Goal: Information Seeking & Learning: Understand process/instructions

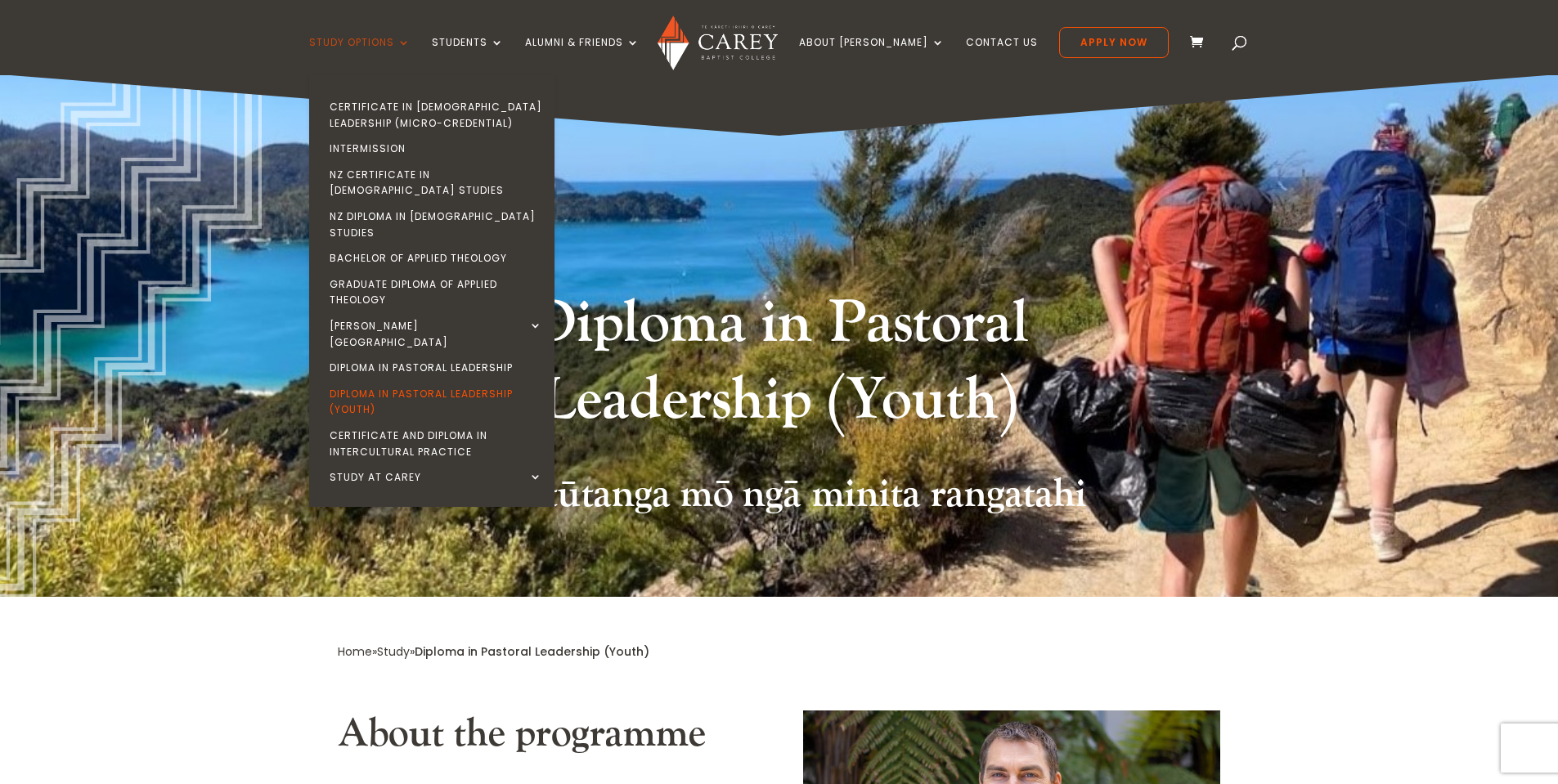
click at [410, 44] on link "Study Options" at bounding box center [359, 56] width 101 height 39
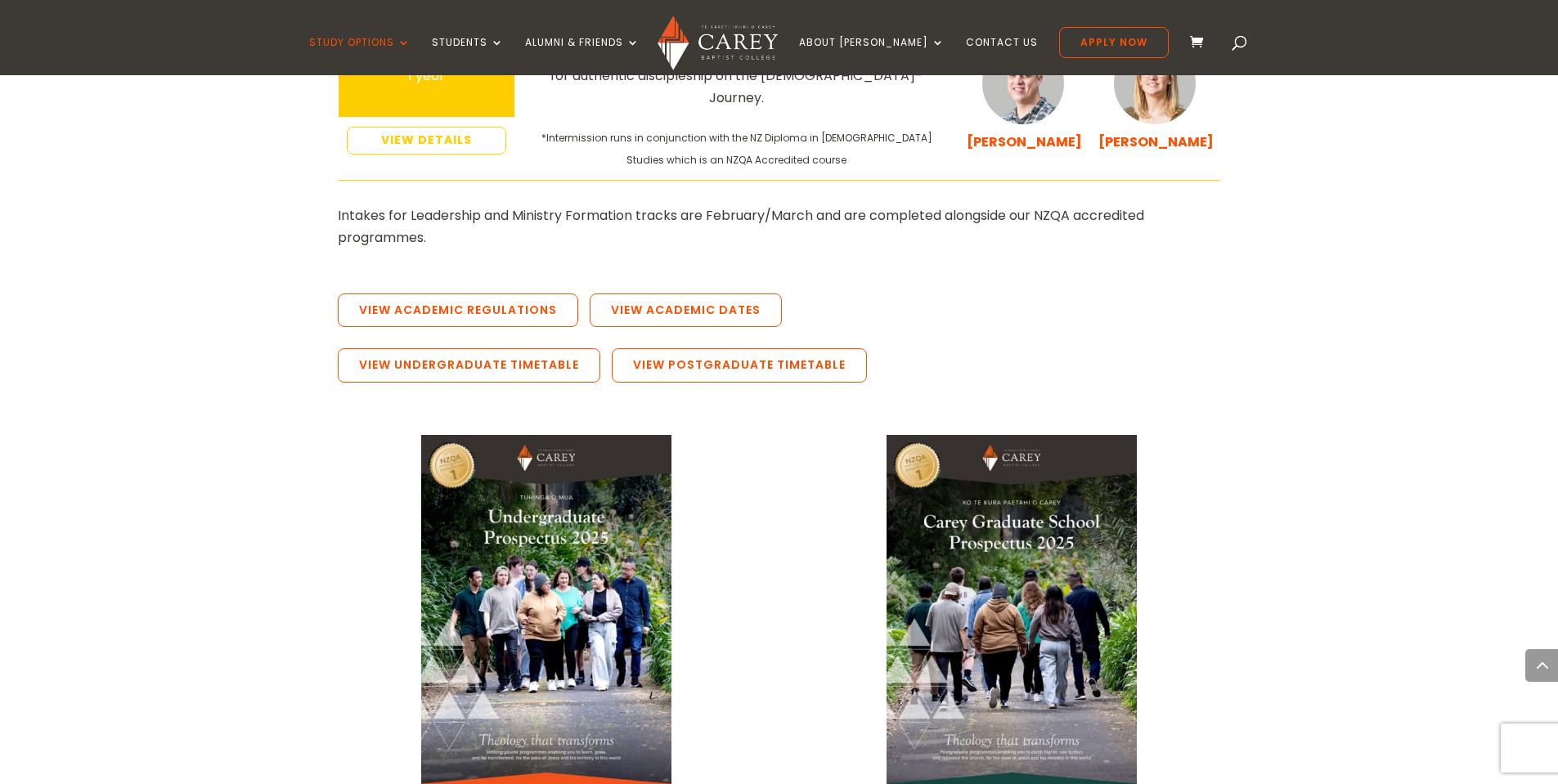
scroll to position [3106, 0]
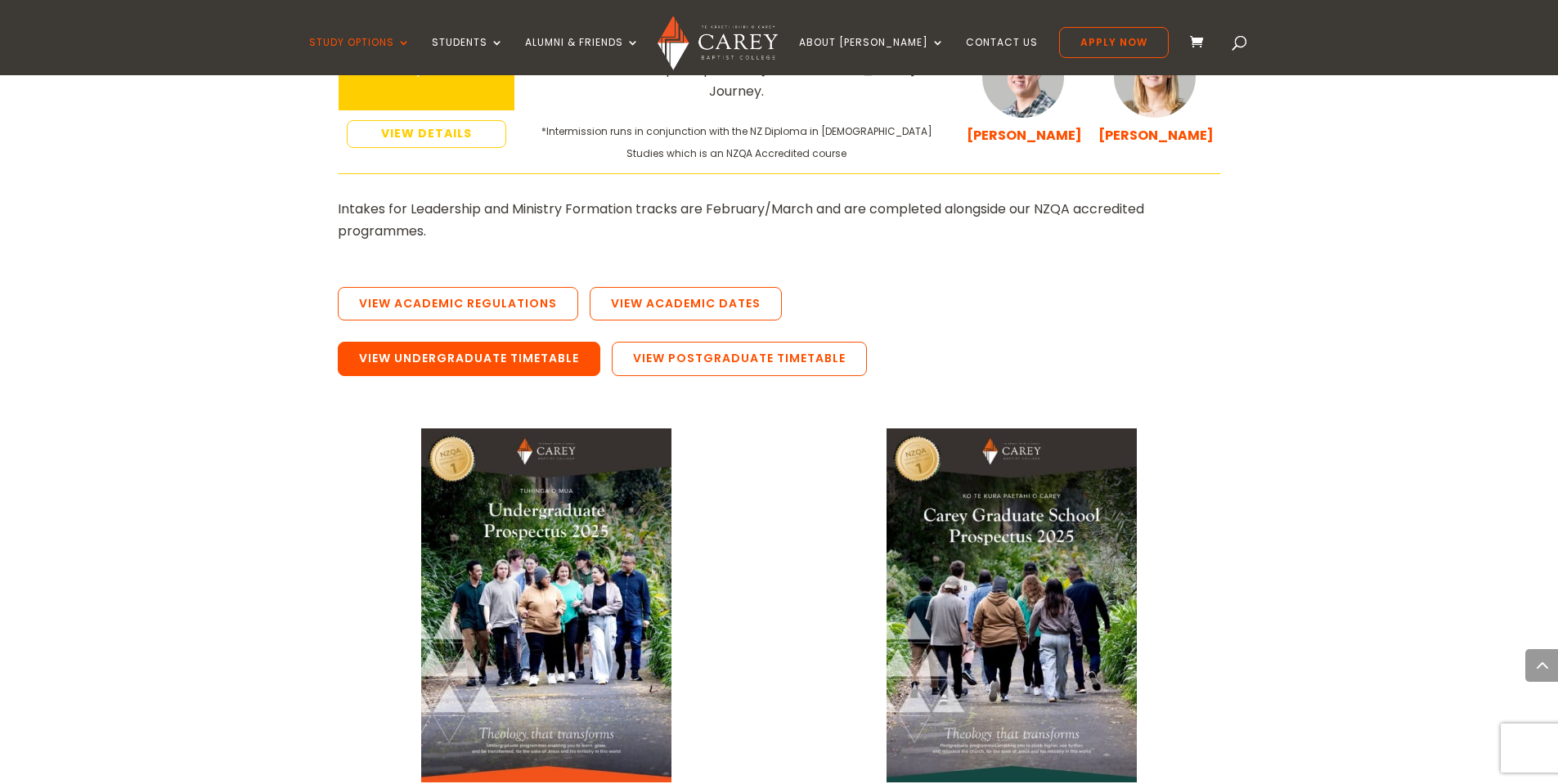
click at [530, 342] on link "View Undergraduate Timetable" at bounding box center [468, 358] width 263 height 34
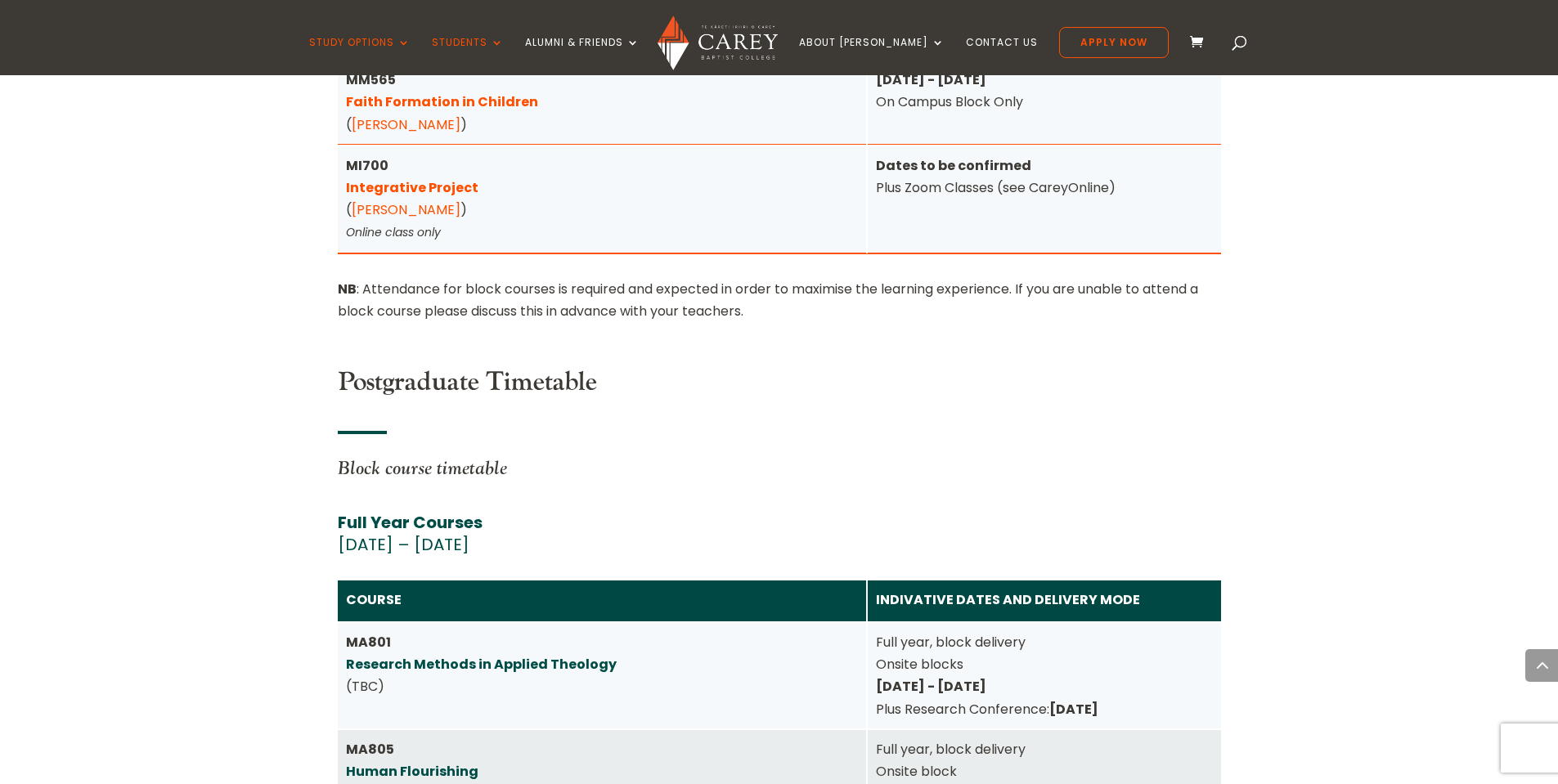
scroll to position [6863, 0]
